Goal: Information Seeking & Learning: Learn about a topic

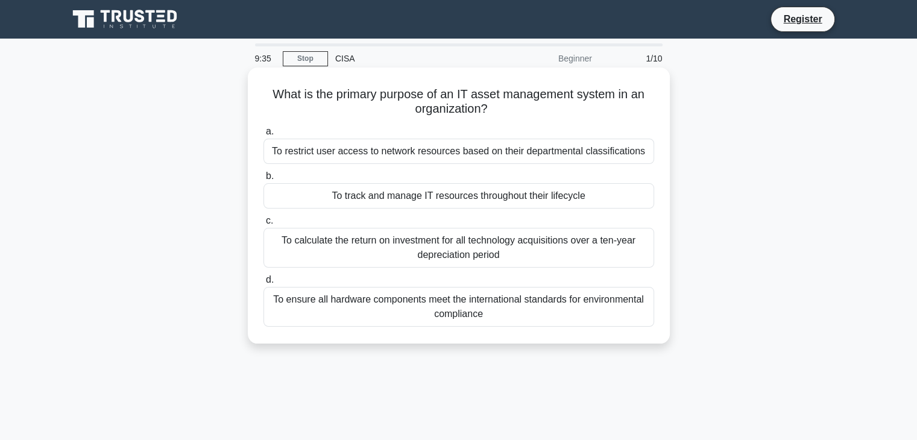
click at [431, 199] on div "To track and manage IT resources throughout their lifecycle" at bounding box center [458, 195] width 391 height 25
click at [263, 180] on input "b. To track and manage IT resources throughout their lifecycle" at bounding box center [263, 176] width 0 height 8
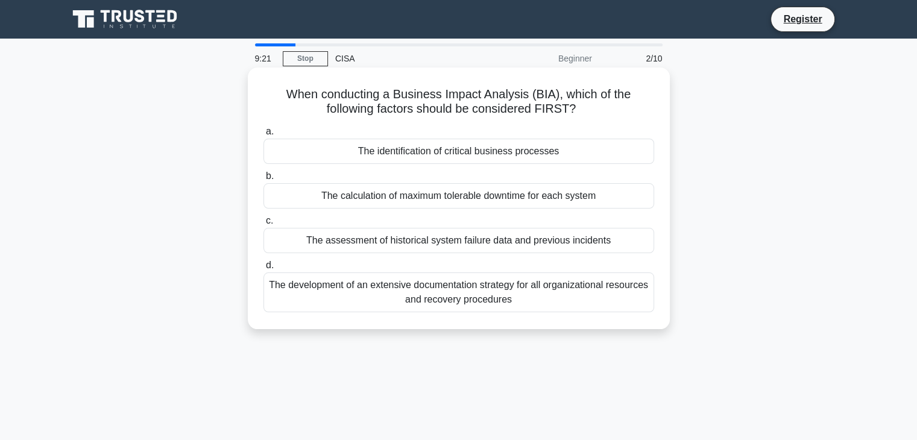
click at [467, 156] on div "The identification of critical business processes" at bounding box center [458, 151] width 391 height 25
click at [263, 136] on input "a. The identification of critical business processes" at bounding box center [263, 132] width 0 height 8
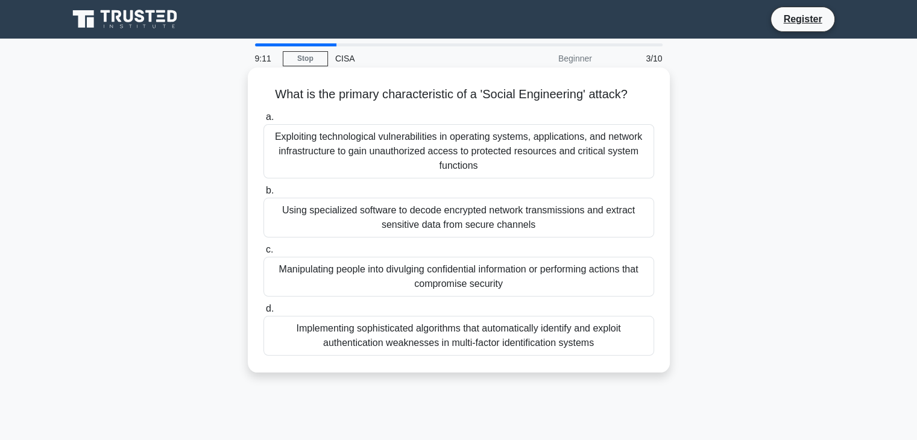
click at [510, 273] on div "Manipulating people into divulging confidential information or performing actio…" at bounding box center [458, 277] width 391 height 40
click at [263, 254] on input "c. Manipulating people into divulging confidential information or performing ac…" at bounding box center [263, 250] width 0 height 8
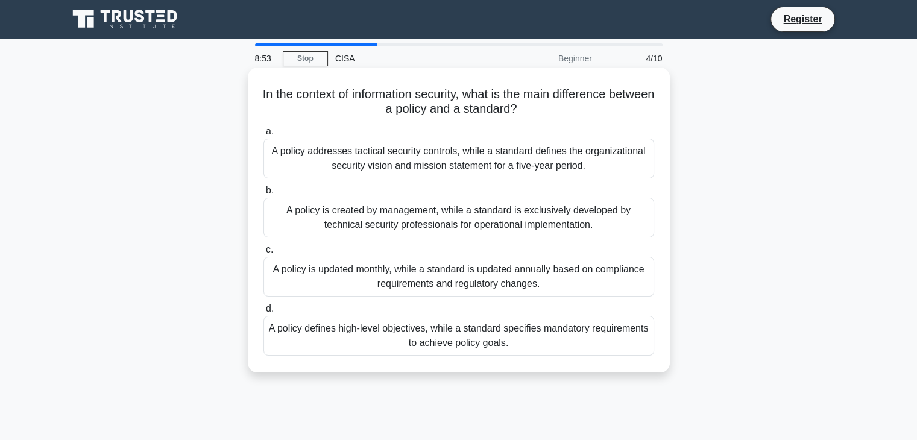
click at [506, 343] on div "A policy defines high-level objectives, while a standard specifies mandatory re…" at bounding box center [458, 336] width 391 height 40
click at [263, 313] on input "d. A policy defines high-level objectives, while a standard specifies mandatory…" at bounding box center [263, 309] width 0 height 8
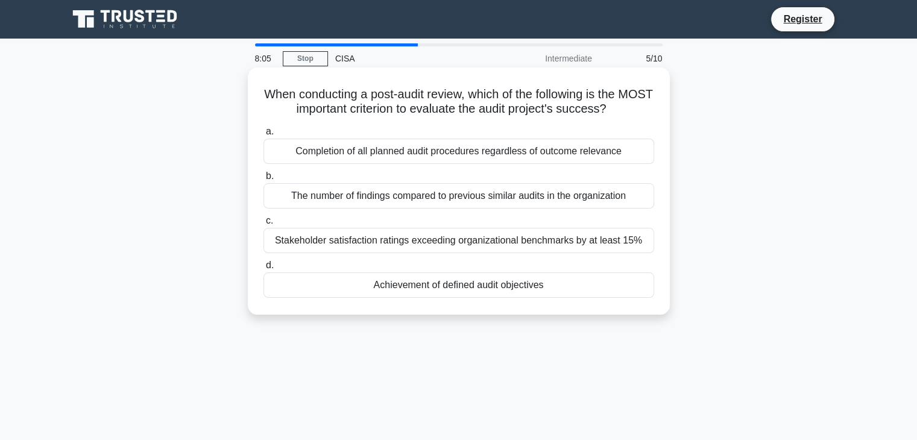
click at [498, 291] on div "Achievement of defined audit objectives" at bounding box center [458, 284] width 391 height 25
click at [263, 269] on input "d. Achievement of defined audit objectives" at bounding box center [263, 266] width 0 height 8
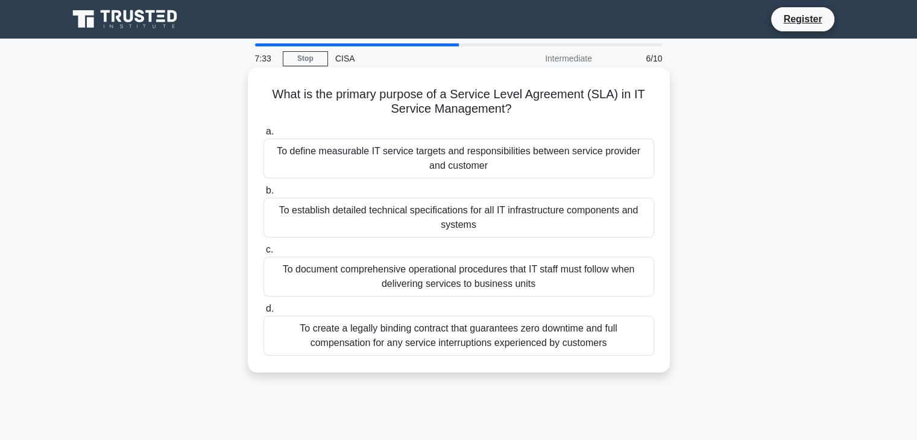
click at [495, 282] on div "To document comprehensive operational procedures that IT staff must follow when…" at bounding box center [458, 277] width 391 height 40
click at [263, 254] on input "c. To document comprehensive operational procedures that IT staff must follow w…" at bounding box center [263, 250] width 0 height 8
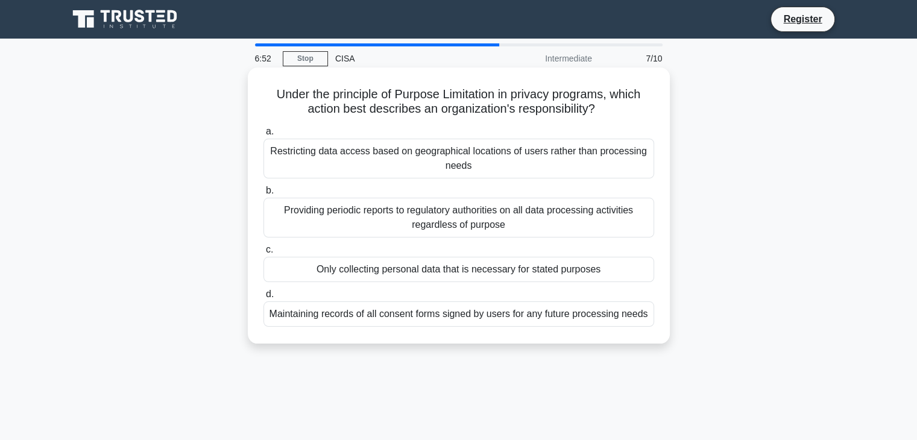
click at [494, 267] on div "Only collecting personal data that is necessary for stated purposes" at bounding box center [458, 269] width 391 height 25
click at [263, 254] on input "c. Only collecting personal data that is necessary for stated purposes" at bounding box center [263, 250] width 0 height 8
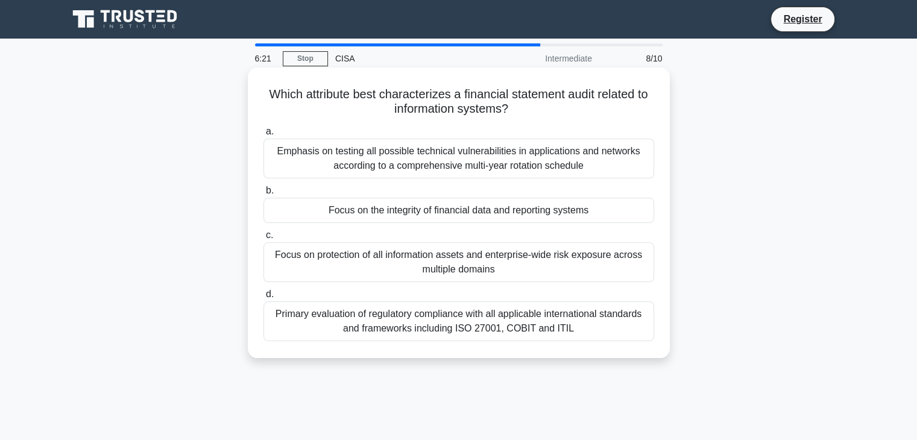
click at [481, 218] on div "Focus on the integrity of financial data and reporting systems" at bounding box center [458, 210] width 391 height 25
click at [263, 195] on input "b. Focus on the integrity of financial data and reporting systems" at bounding box center [263, 191] width 0 height 8
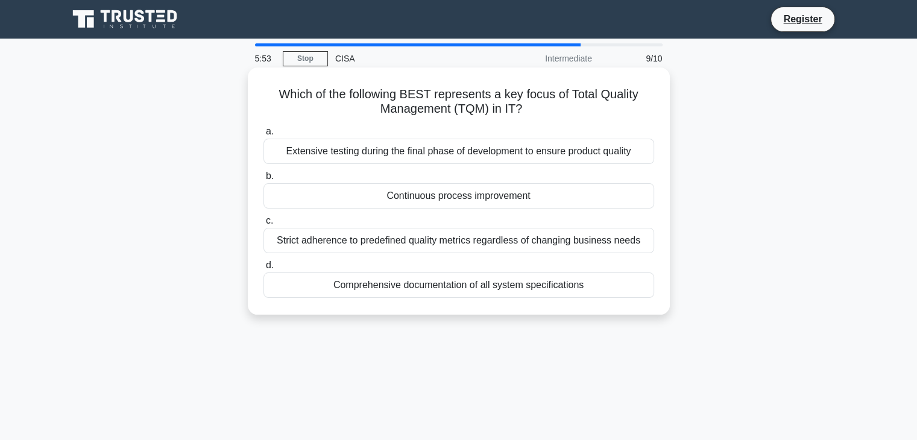
click at [483, 195] on div "Continuous process improvement" at bounding box center [458, 195] width 391 height 25
click at [263, 180] on input "b. Continuous process improvement" at bounding box center [263, 176] width 0 height 8
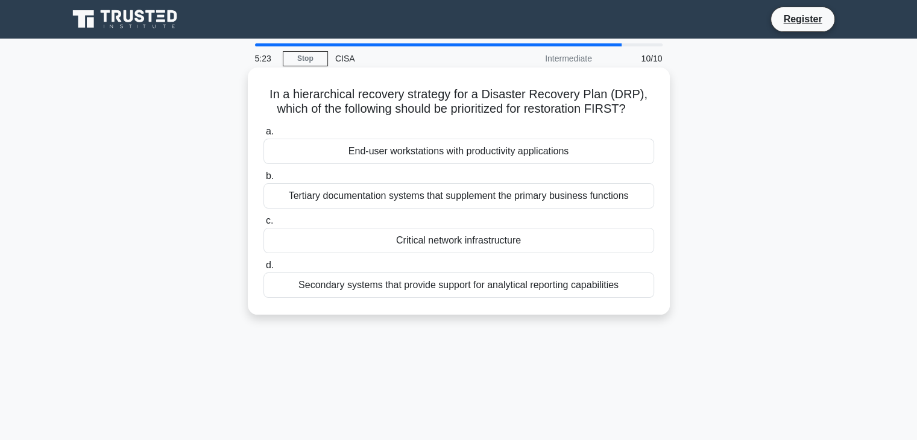
click at [446, 152] on div "End-user workstations with productivity applications" at bounding box center [458, 151] width 391 height 25
click at [263, 136] on input "a. End-user workstations with productivity applications" at bounding box center [263, 132] width 0 height 8
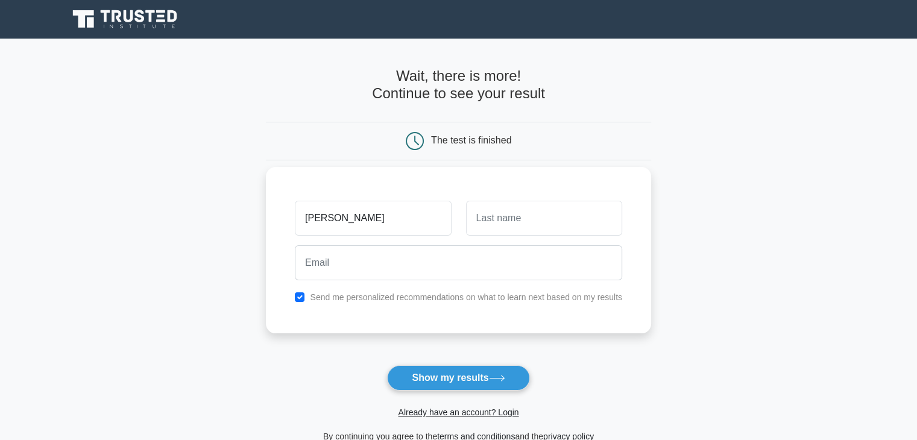
type input "ALICIA"
click at [499, 214] on input "text" at bounding box center [544, 218] width 156 height 35
type input "PEARL"
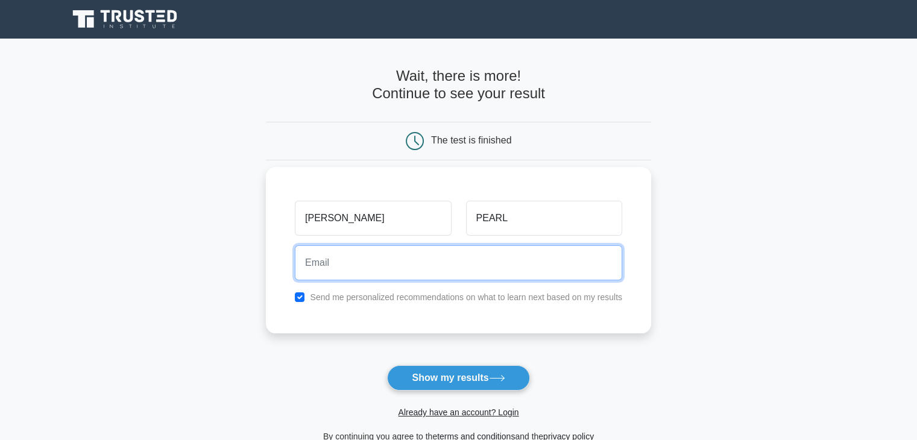
click at [456, 272] on input "email" at bounding box center [458, 262] width 327 height 35
type input "P"
click at [454, 259] on input "alicia" at bounding box center [458, 262] width 327 height 35
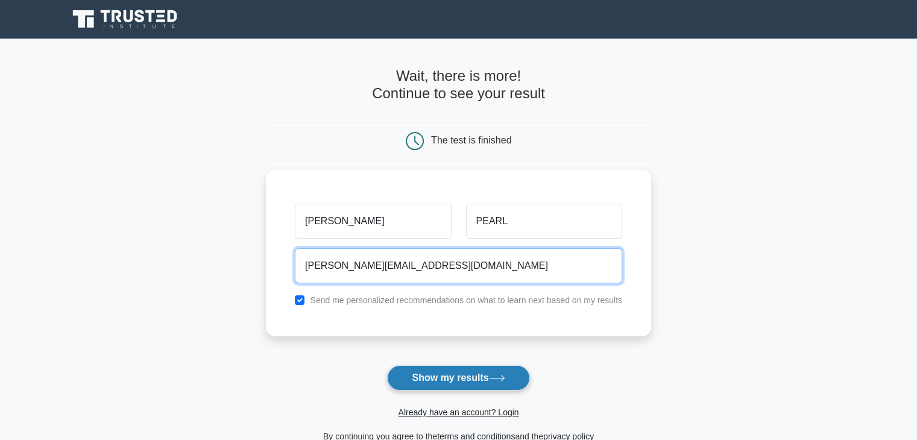
type input "alicia.murungip@gmail.com"
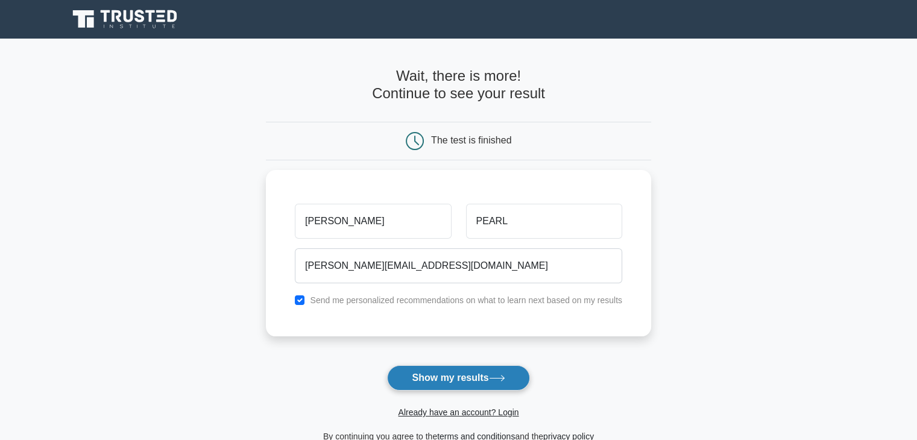
click at [450, 377] on button "Show my results" at bounding box center [458, 377] width 142 height 25
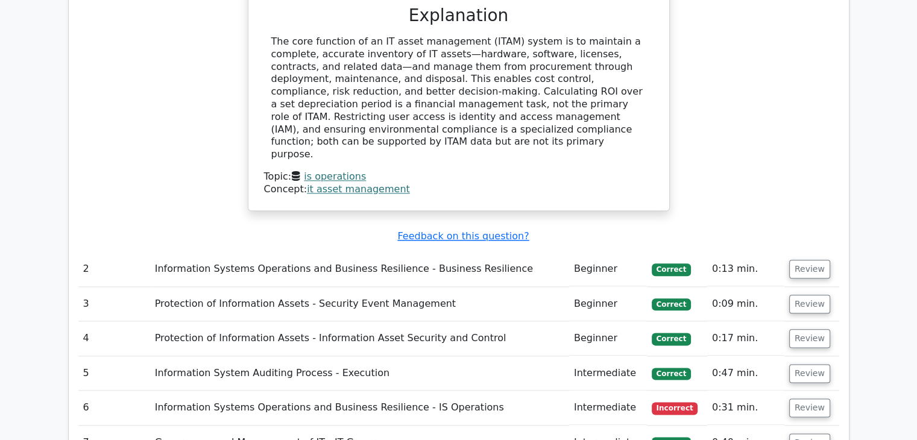
scroll to position [1402, 0]
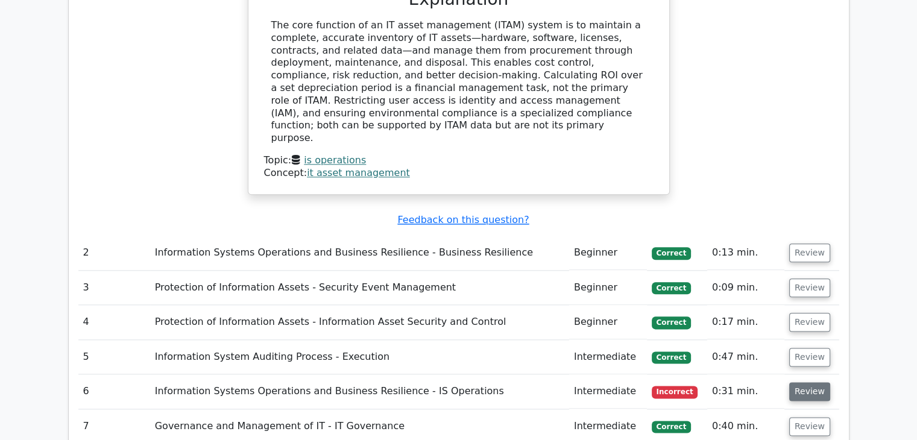
click at [800, 382] on button "Review" at bounding box center [809, 391] width 41 height 19
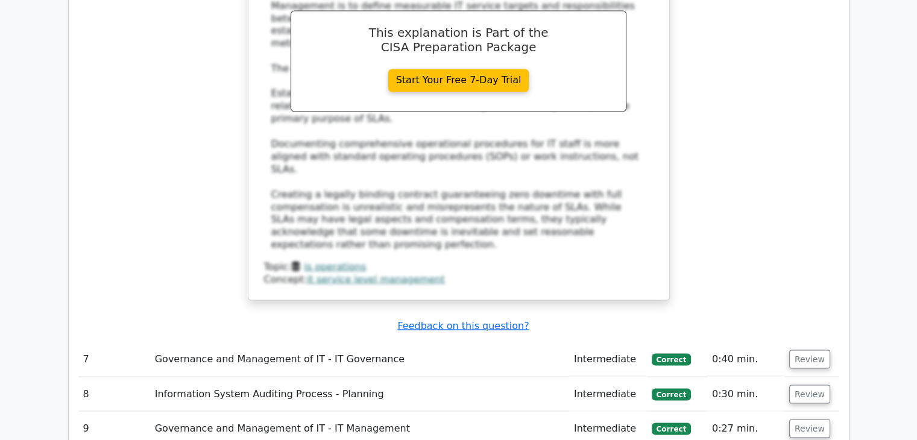
scroll to position [2138, 0]
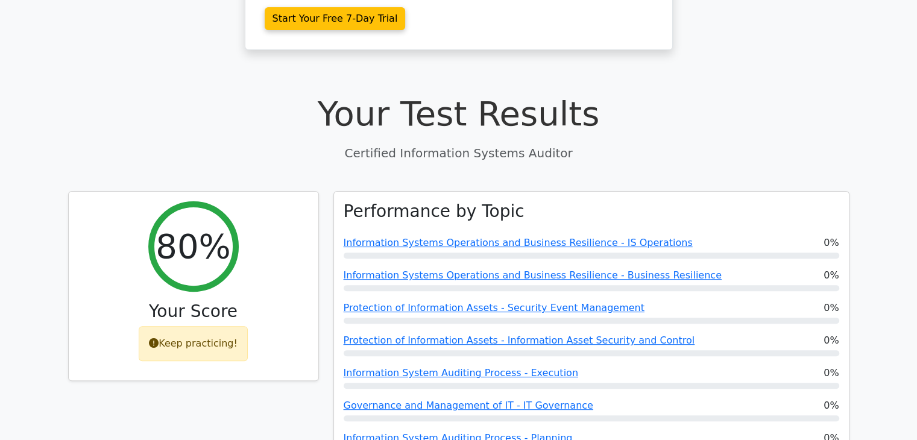
scroll to position [306, 0]
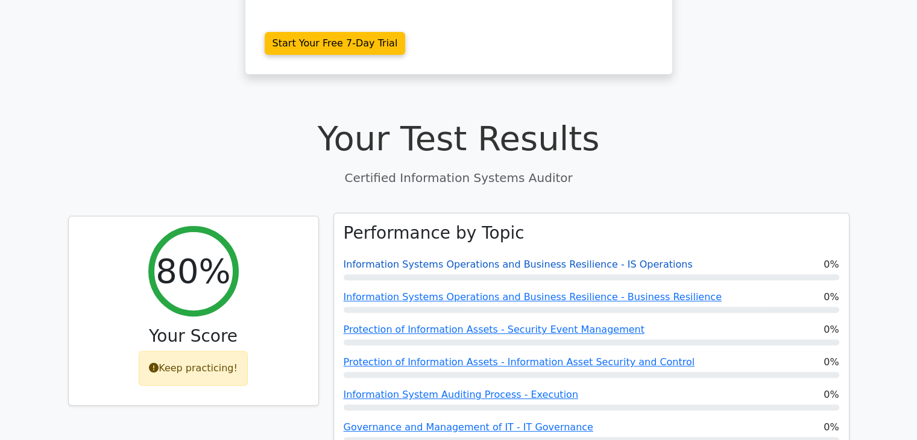
click at [489, 259] on link "Information Systems Operations and Business Resilience - IS Operations" at bounding box center [518, 264] width 349 height 11
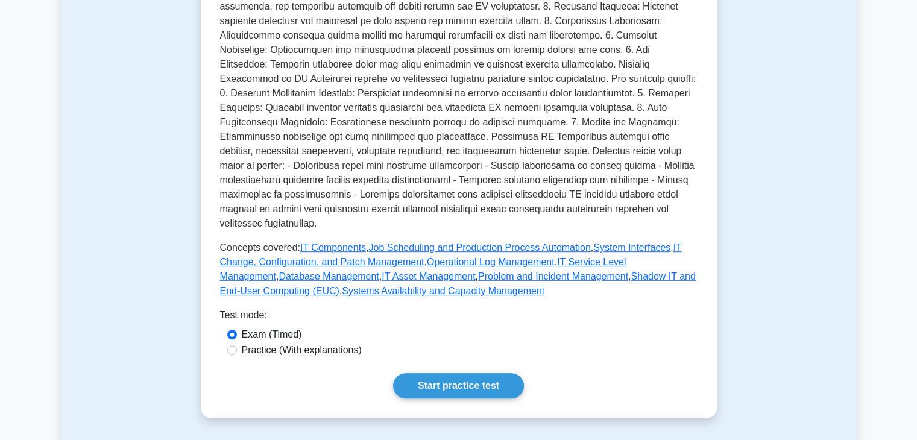
scroll to position [462, 0]
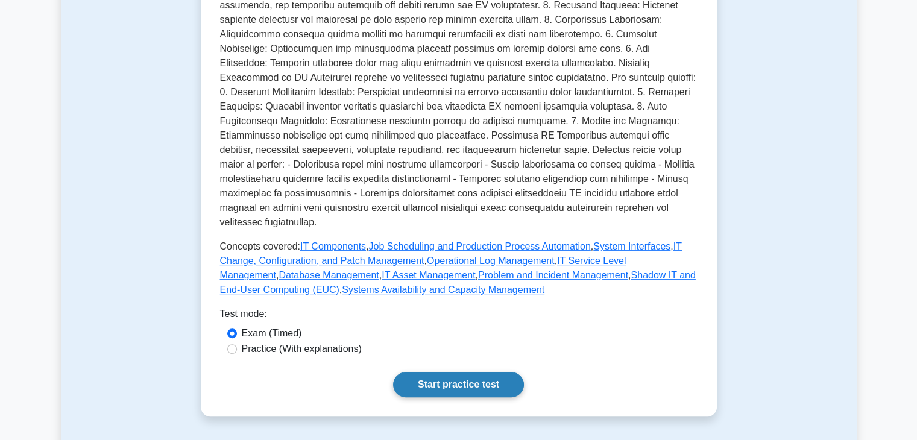
click at [468, 372] on link "Start practice test" at bounding box center [458, 384] width 131 height 25
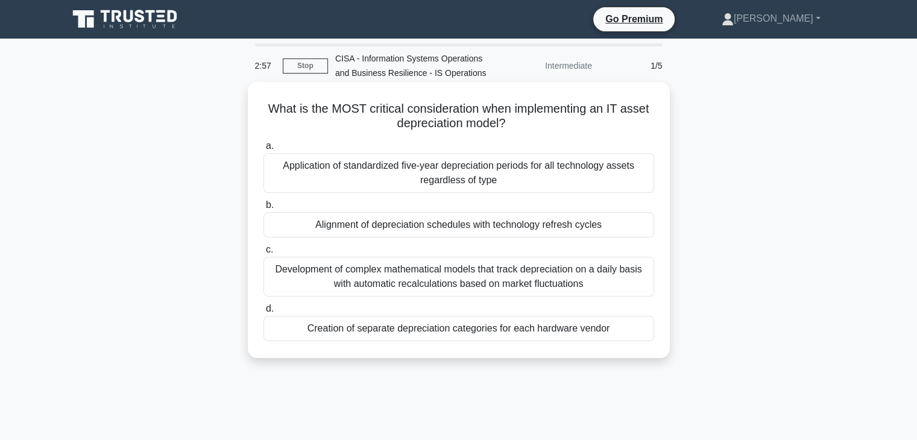
click at [585, 333] on div "Creation of separate depreciation categories for each hardware vendor" at bounding box center [458, 328] width 391 height 25
click at [263, 313] on input "d. Creation of separate depreciation categories for each hardware vendor" at bounding box center [263, 309] width 0 height 8
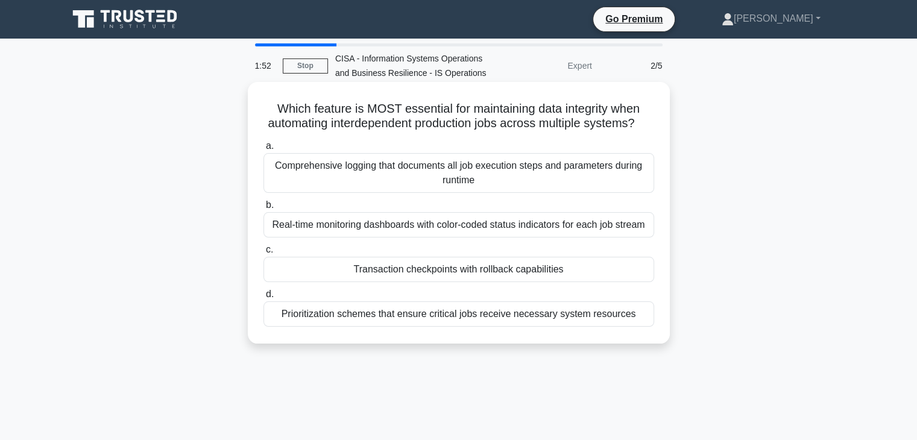
click at [564, 327] on div "Prioritization schemes that ensure critical jobs receive necessary system resou…" at bounding box center [458, 313] width 391 height 25
click at [263, 298] on input "d. Prioritization schemes that ensure critical jobs receive necessary system re…" at bounding box center [263, 295] width 0 height 8
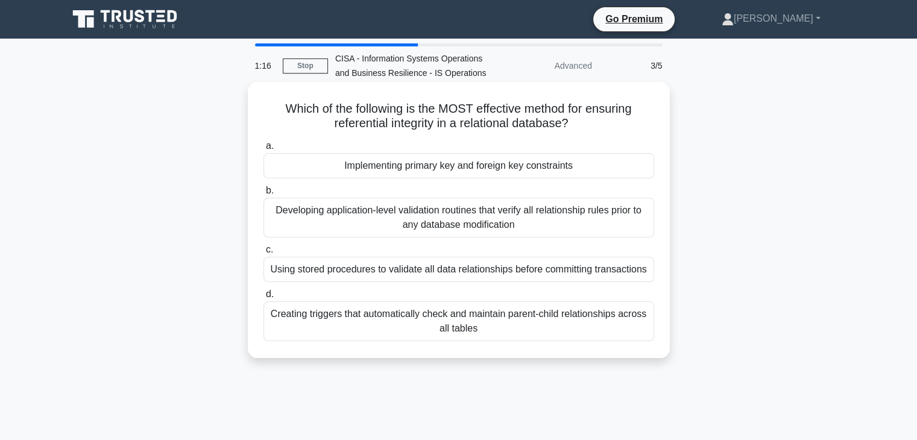
click at [529, 170] on div "Implementing primary key and foreign key constraints" at bounding box center [458, 165] width 391 height 25
click at [263, 150] on input "a. Implementing primary key and foreign key constraints" at bounding box center [263, 146] width 0 height 8
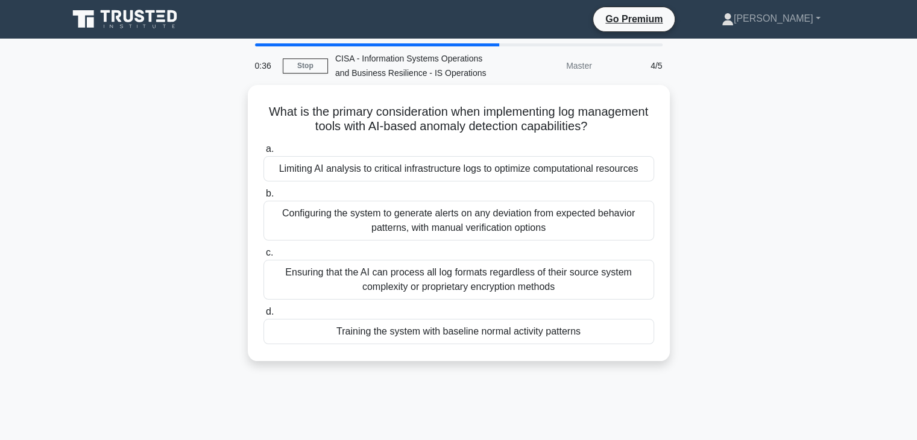
click at [639, 383] on div "0:36 Stop CISA - Information Systems Operations and Business Resilience - IS Op…" at bounding box center [459, 344] width 796 height 603
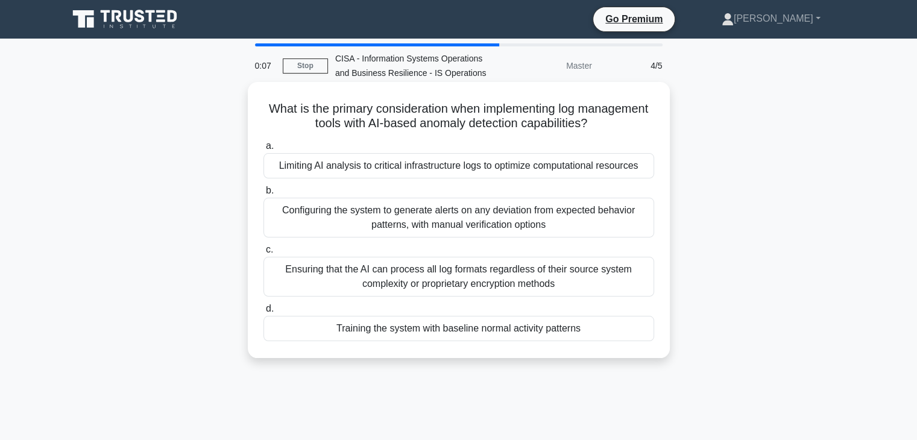
click at [562, 209] on div "Configuring the system to generate alerts on any deviation from expected behavi…" at bounding box center [458, 218] width 391 height 40
click at [263, 195] on input "b. Configuring the system to generate alerts on any deviation from expected beh…" at bounding box center [263, 191] width 0 height 8
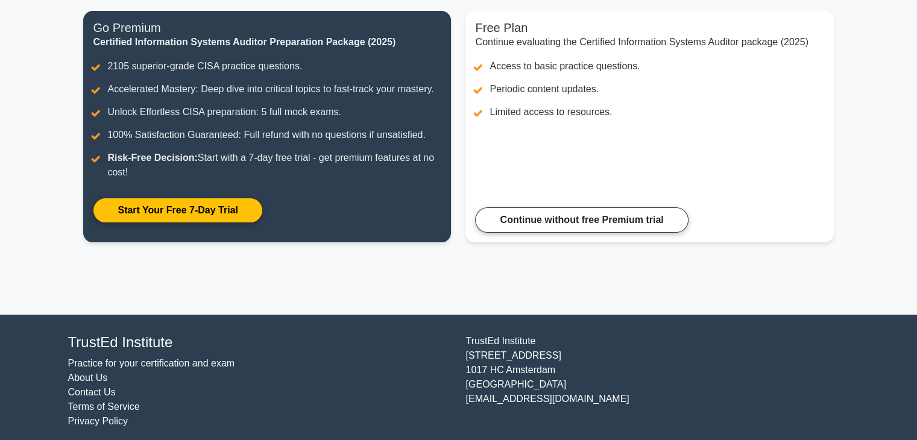
scroll to position [143, 0]
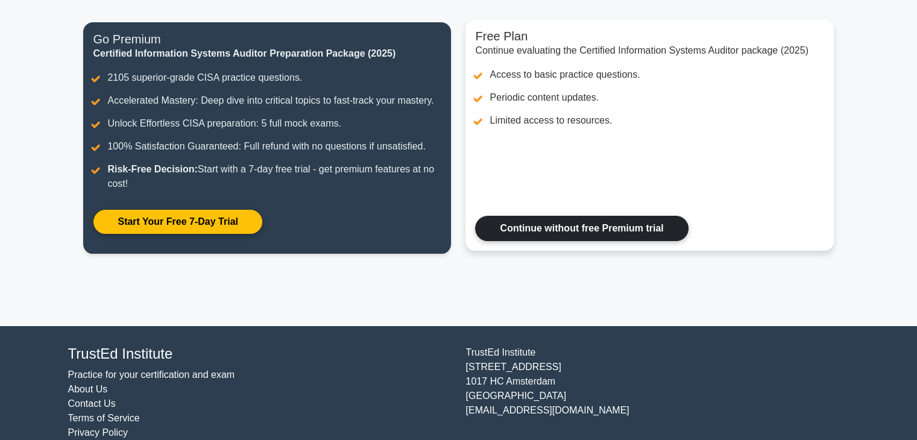
click at [567, 227] on link "Continue without free Premium trial" at bounding box center [581, 228] width 213 height 25
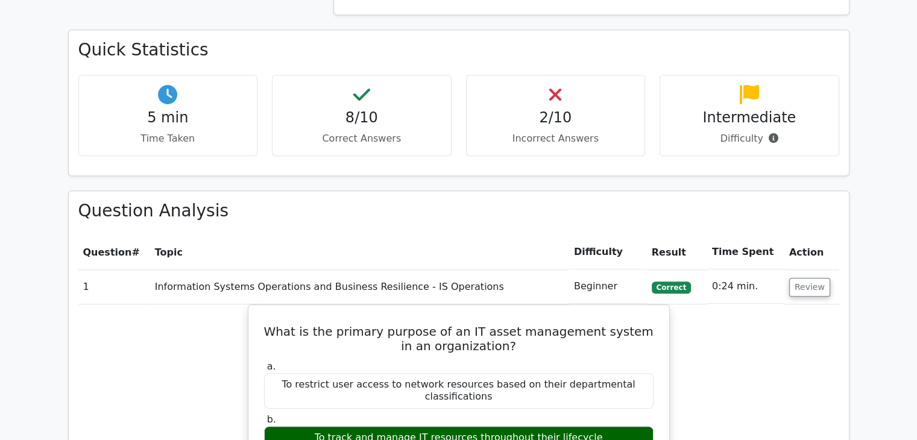
scroll to position [904, 0]
